Goal: Complete application form: Complete application form

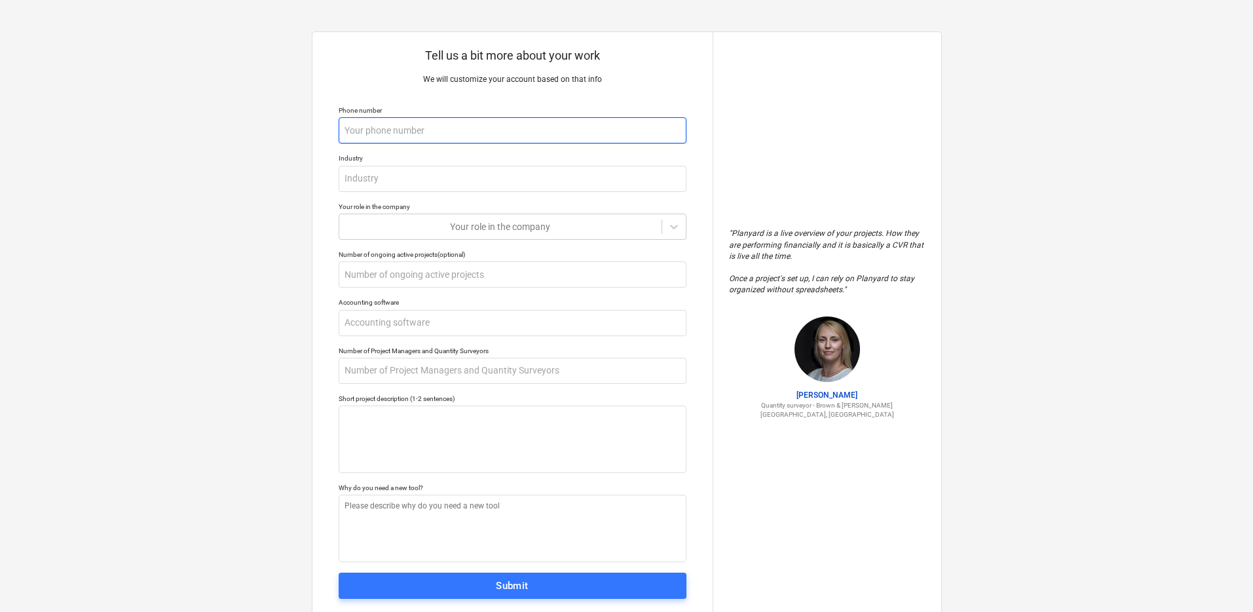
click at [556, 138] on input "text" at bounding box center [513, 130] width 348 height 26
type textarea "x"
type input "-"
type textarea "x"
type input "-"
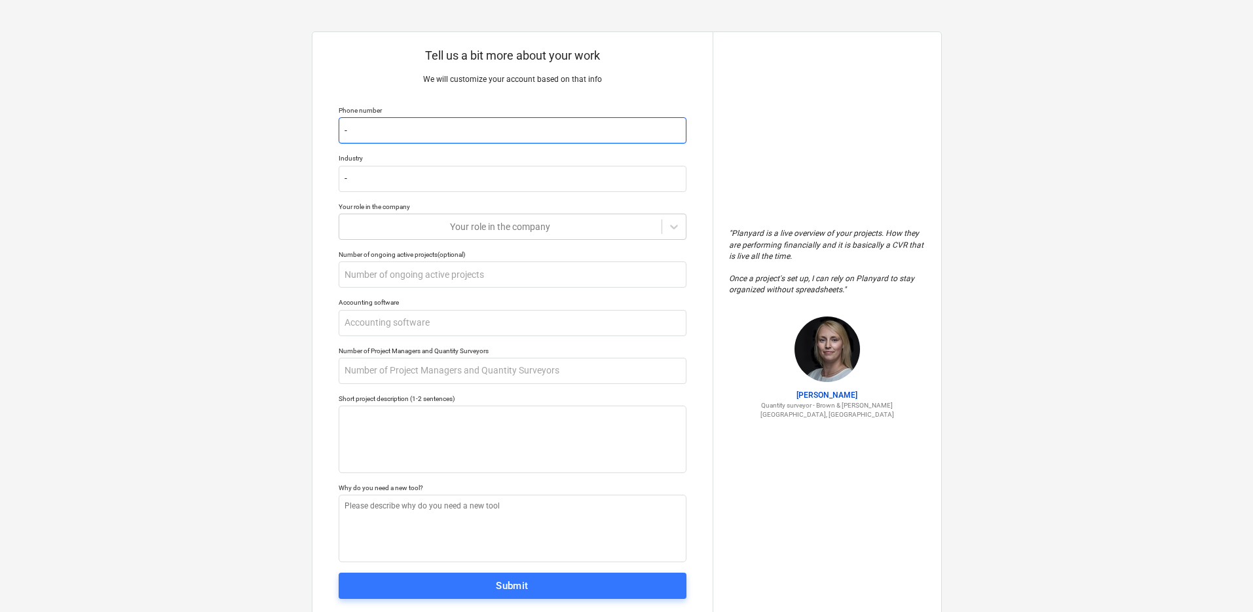
type textarea "x"
type input "-"
click at [404, 438] on textarea at bounding box center [513, 439] width 348 height 67
type textarea "x"
type textarea "h"
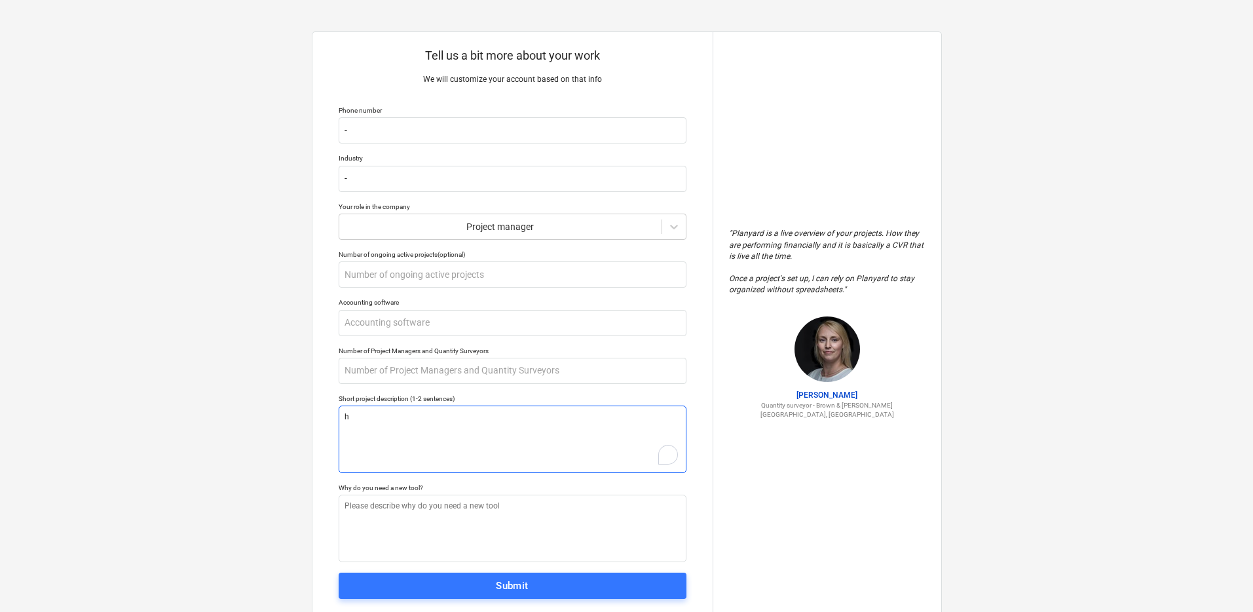
type textarea "x"
type textarea "hh"
type textarea "x"
type textarea "hhm"
type textarea "x"
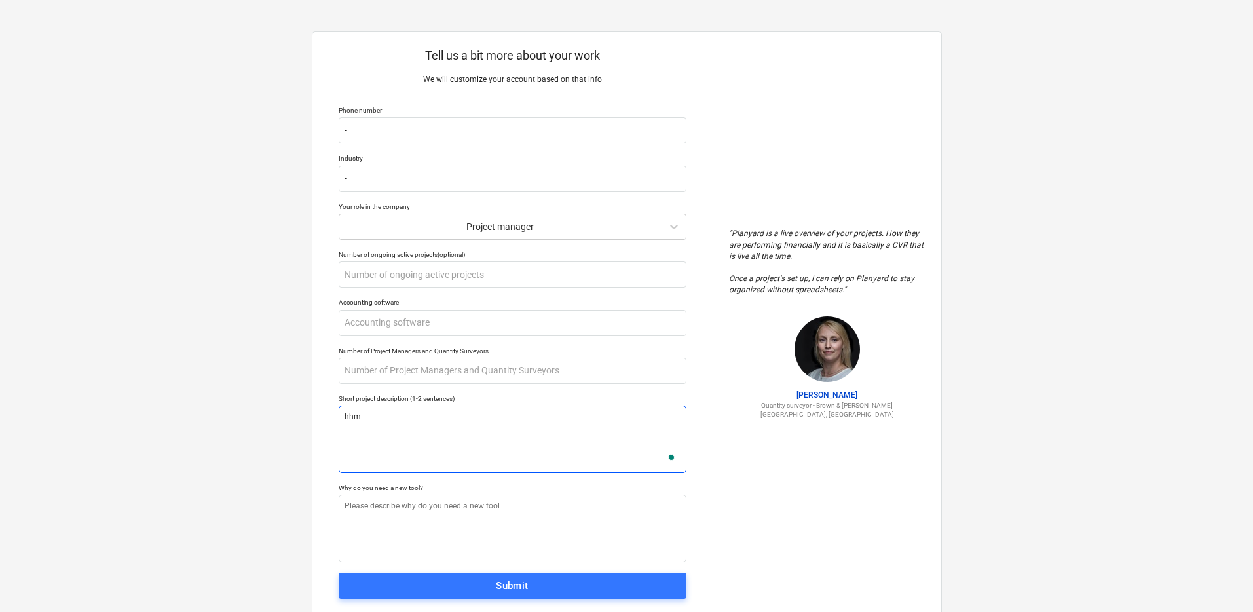
type textarea "hhm"
type textarea "x"
type textarea "hhm i"
type textarea "x"
type textarea "hhm it"
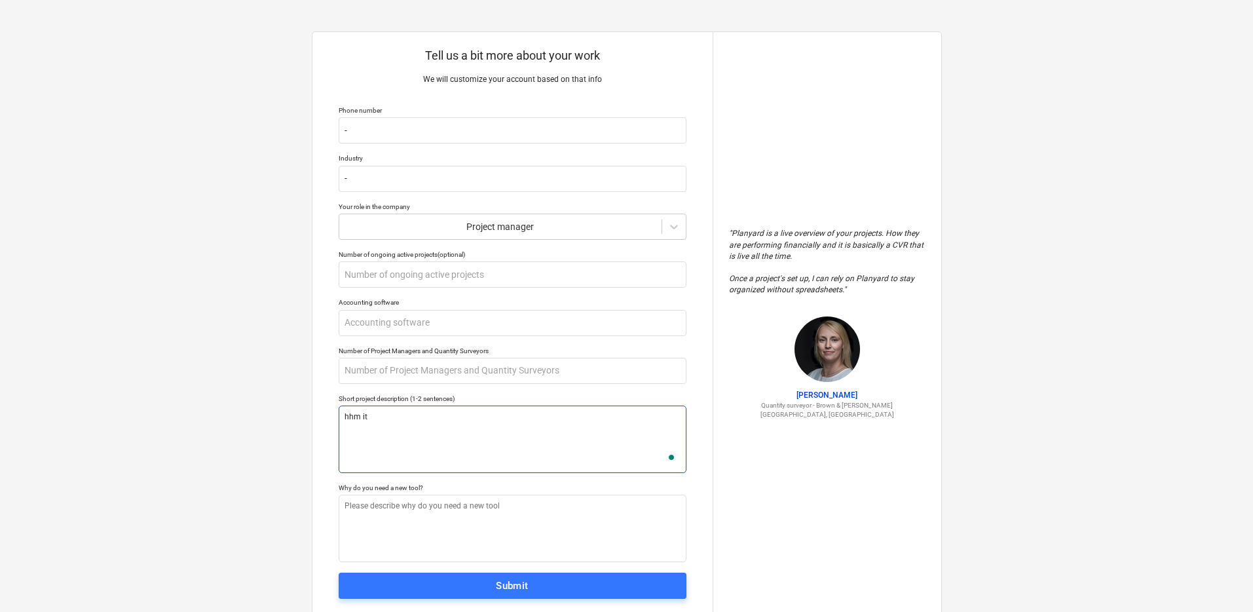
type textarea "x"
type textarea "hhm it"
type textarea "x"
type textarea "hhm it w"
